Goal: Navigation & Orientation: Find specific page/section

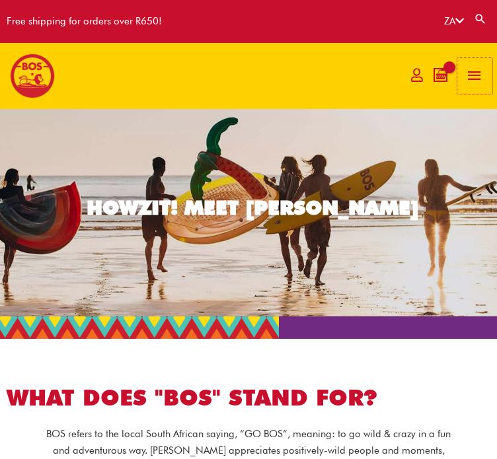
click at [481, 79] on span "button" at bounding box center [475, 76] width 18 height 36
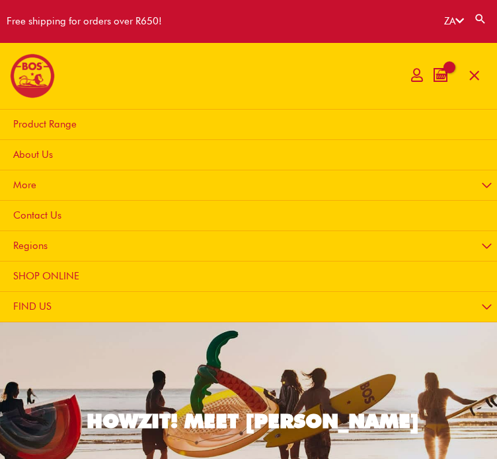
click at [206, 124] on link "Product Range" at bounding box center [251, 125] width 509 height 30
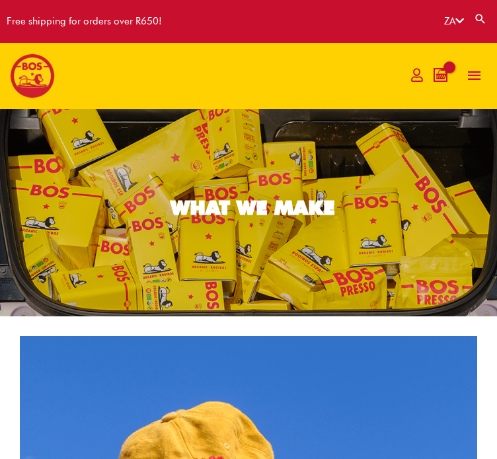
click at [478, 15] on link "Search" at bounding box center [480, 19] width 13 height 13
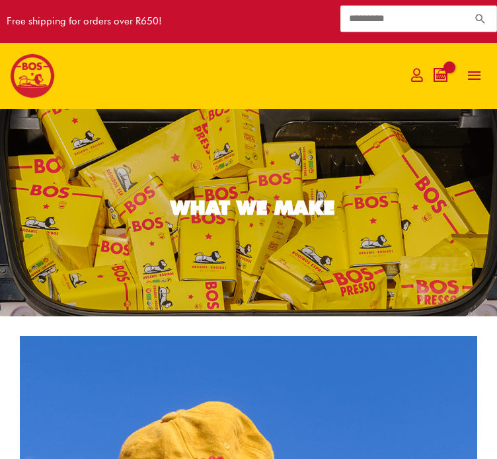
click at [405, 24] on input "Search for:" at bounding box center [418, 19] width 155 height 24
type input "********"
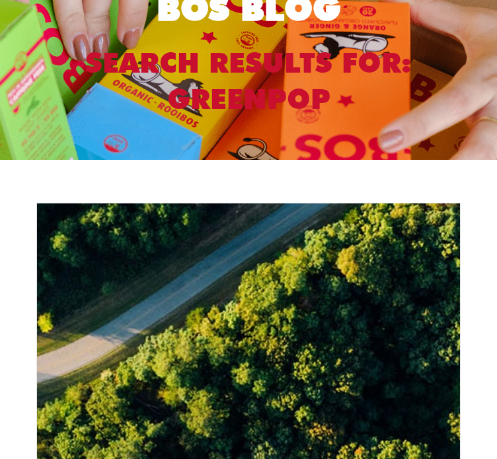
scroll to position [124, 0]
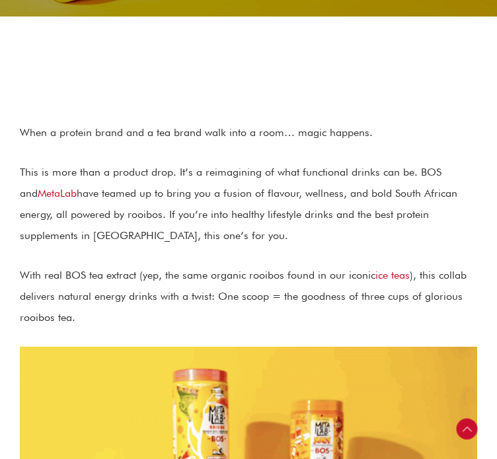
scroll to position [406, 0]
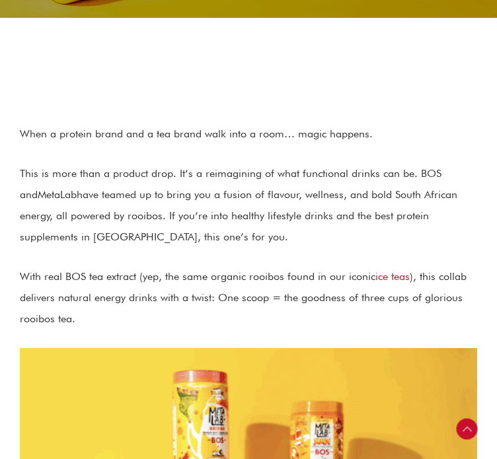
click at [71, 188] on link "MetaLab" at bounding box center [57, 194] width 39 height 13
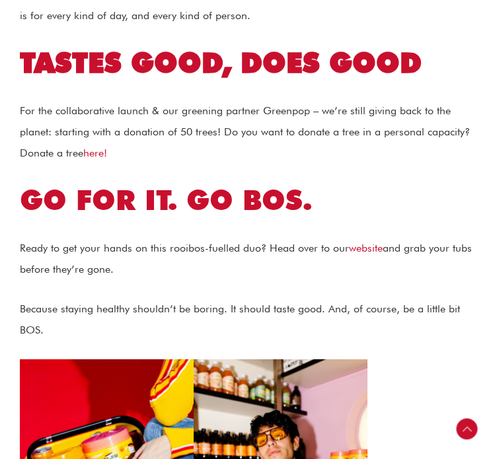
scroll to position [2293, 0]
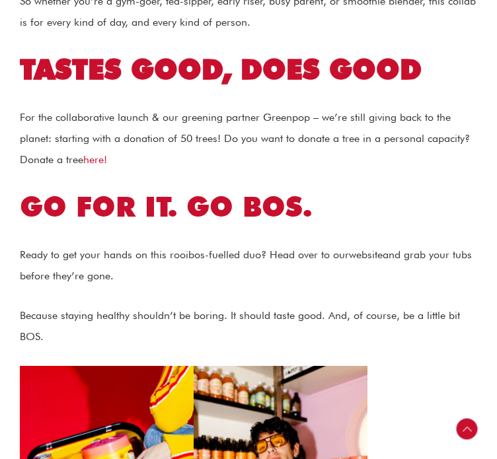
click at [383, 249] on link "website" at bounding box center [366, 255] width 34 height 13
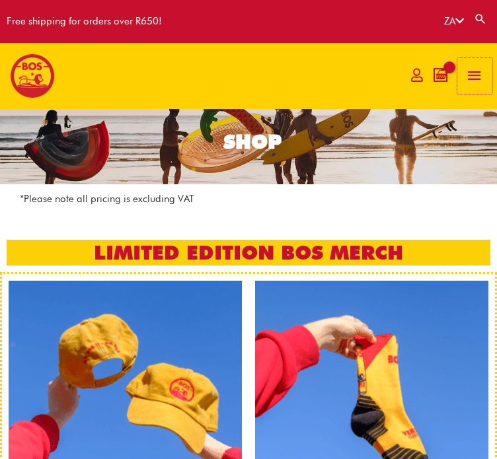
click at [469, 76] on span "button" at bounding box center [475, 76] width 18 height 36
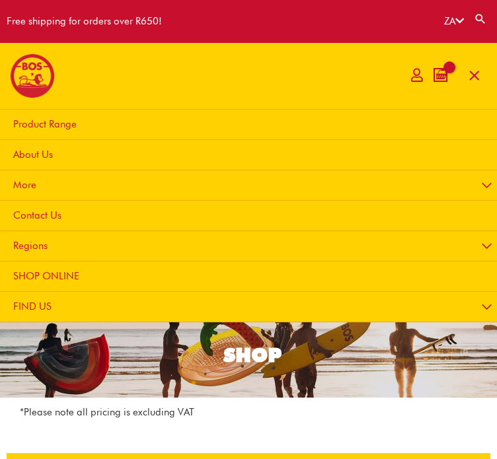
click at [52, 129] on span "Product Range" at bounding box center [44, 124] width 63 height 12
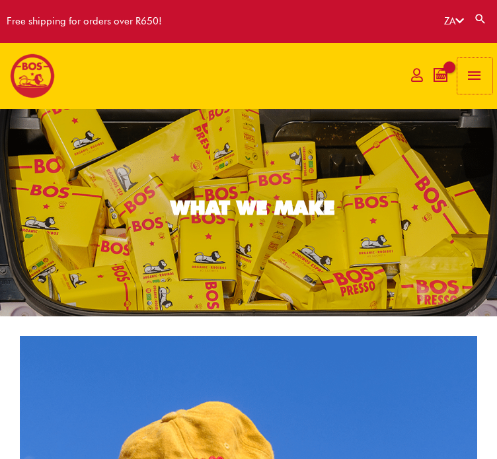
click at [477, 73] on span "button" at bounding box center [475, 76] width 18 height 36
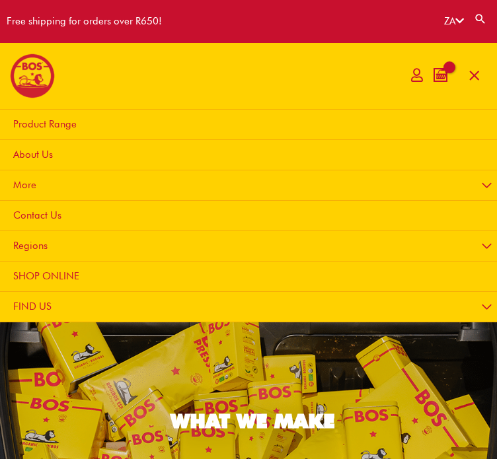
click at [102, 155] on link "About Us" at bounding box center [251, 155] width 509 height 30
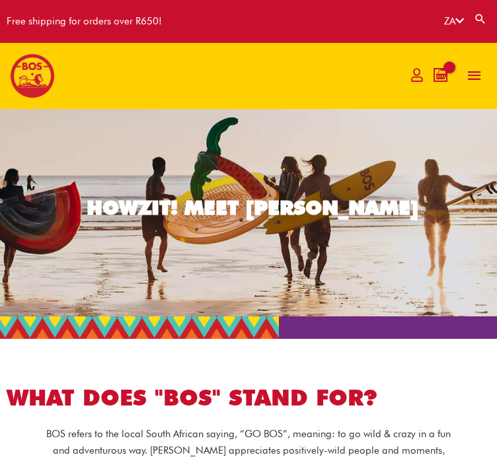
click at [238, 142] on div "HOWZIT! MEET BOS" at bounding box center [248, 213] width 497 height 208
click at [212, 134] on div "HOWZIT! MEET BOS" at bounding box center [248, 213] width 497 height 208
click at [478, 79] on span "button" at bounding box center [475, 76] width 18 height 36
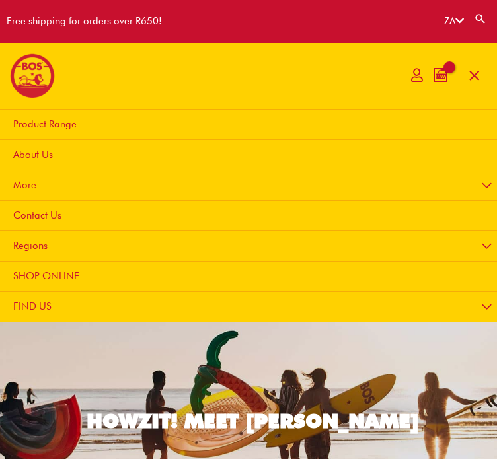
click at [50, 126] on span "Product Range" at bounding box center [44, 124] width 63 height 12
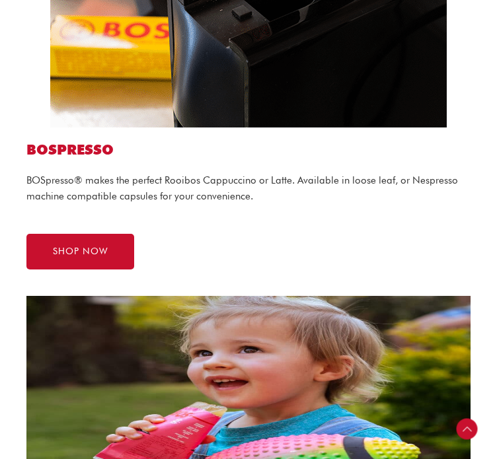
scroll to position [3533, 0]
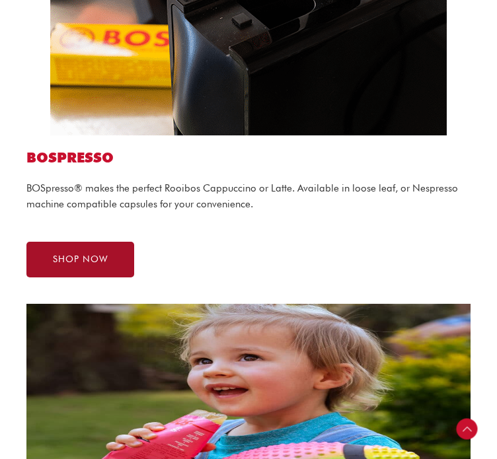
click at [73, 278] on link "SHOP NOW" at bounding box center [80, 260] width 108 height 36
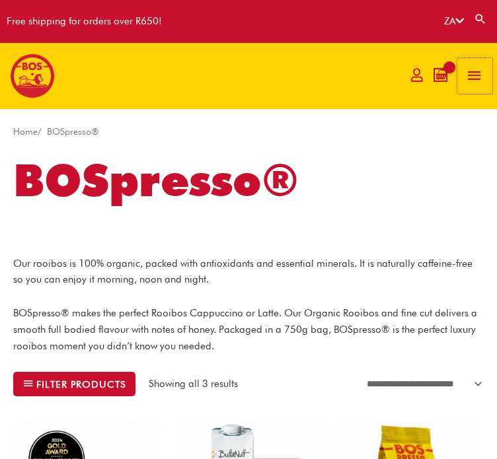
click at [477, 65] on span "button" at bounding box center [475, 76] width 18 height 36
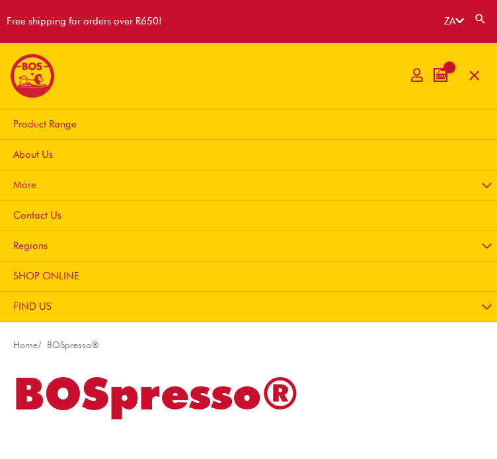
click at [24, 305] on span "FIND US" at bounding box center [32, 307] width 38 height 12
click at [484, 305] on button "Menu Toggle" at bounding box center [487, 307] width 28 height 31
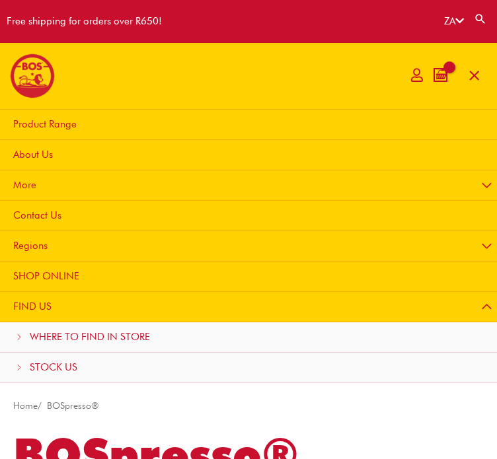
click at [104, 339] on span "WHERE TO FIND IN STORE" at bounding box center [90, 337] width 120 height 12
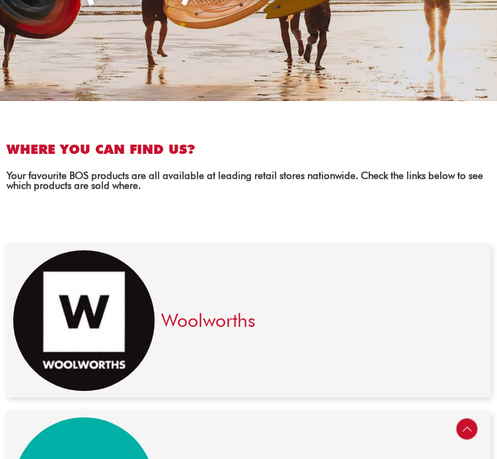
scroll to position [216, 0]
